Goal: Answer question/provide support

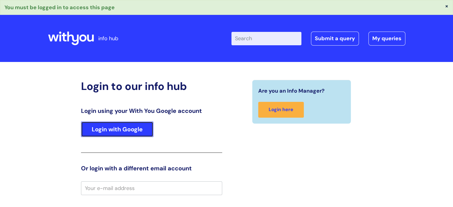
click at [117, 128] on link "Login with Google" at bounding box center [117, 130] width 72 height 16
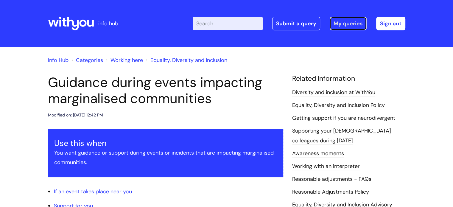
click at [344, 24] on link "My queries" at bounding box center [348, 24] width 37 height 14
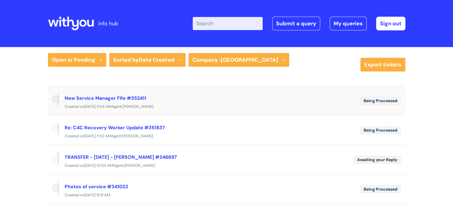
click at [136, 102] on div "New Service Manager Fife #352411" at bounding box center [210, 98] width 291 height 10
click at [130, 98] on link "New Service Manager Fife #352411" at bounding box center [106, 98] width 82 height 6
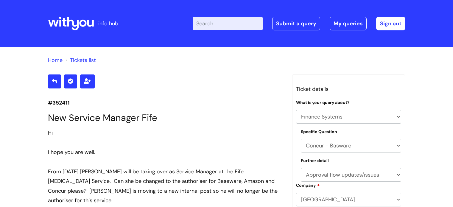
select select "Finance Systems"
select select "Concur + Basware"
select select "Approval flow updates/issues"
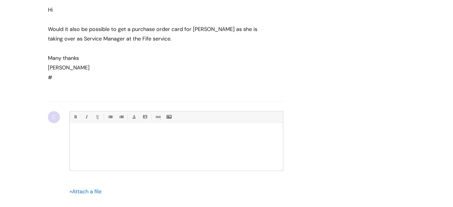
scroll to position [457, 0]
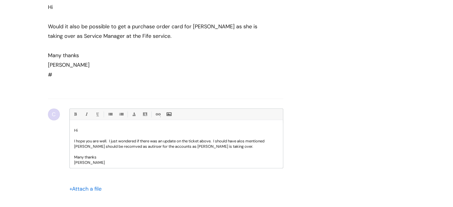
click at [243, 140] on p "I hope you are well. I just wondered if there was an update on the ticket above…" at bounding box center [176, 144] width 205 height 11
click at [129, 145] on p "I hope you are well. I just wondered if there was an update on the ticket above…" at bounding box center [176, 144] width 205 height 11
drag, startPoint x: 129, startPoint y: 145, endPoint x: 147, endPoint y: 159, distance: 22.9
click at [147, 159] on div "Hi I hope you are well. I just wondered if there was an update on the ticket ab…" at bounding box center [176, 145] width 213 height 45
click at [148, 147] on p "I hope you are well. I just wondered if there was an update on the ticket above…" at bounding box center [176, 144] width 205 height 11
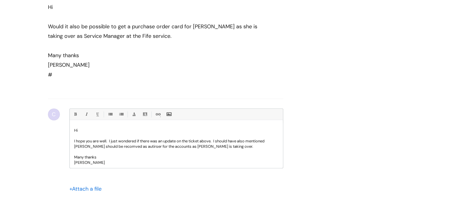
drag, startPoint x: 148, startPoint y: 147, endPoint x: 169, endPoint y: 154, distance: 21.3
click at [169, 154] on p at bounding box center [176, 151] width 205 height 5
click at [157, 146] on p "I hope you are well. I just wondered if there was an update on the ticket above…" at bounding box center [176, 144] width 205 height 11
click at [132, 148] on p "I hope you are well. I just wondered if there was an update on the ticket above…" at bounding box center [176, 144] width 205 height 11
drag, startPoint x: 132, startPoint y: 148, endPoint x: 123, endPoint y: 163, distance: 17.7
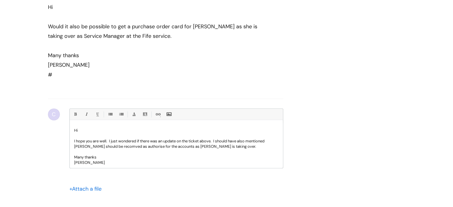
click at [123, 163] on p "Claire" at bounding box center [176, 162] width 205 height 5
click at [136, 147] on p "I hope you are well. I just wondered if there was an update on the ticket above…" at bounding box center [176, 144] width 205 height 11
click at [157, 148] on p "I hope you are well. I just wondered if there was an update on the ticket above…" at bounding box center [176, 144] width 205 height 11
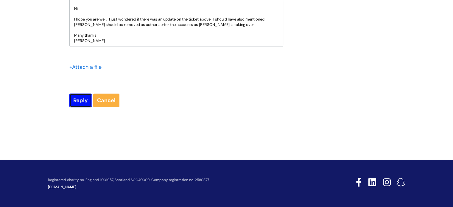
click at [80, 106] on input "Reply" at bounding box center [80, 101] width 22 height 14
type input "Please Wait..."
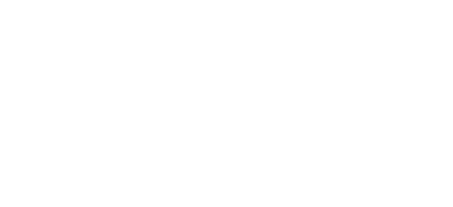
select select "Finance Systems"
select select "Concur + Basware"
select select "Approval flow updates/issues"
